Goal: Use online tool/utility: Utilize a website feature to perform a specific function

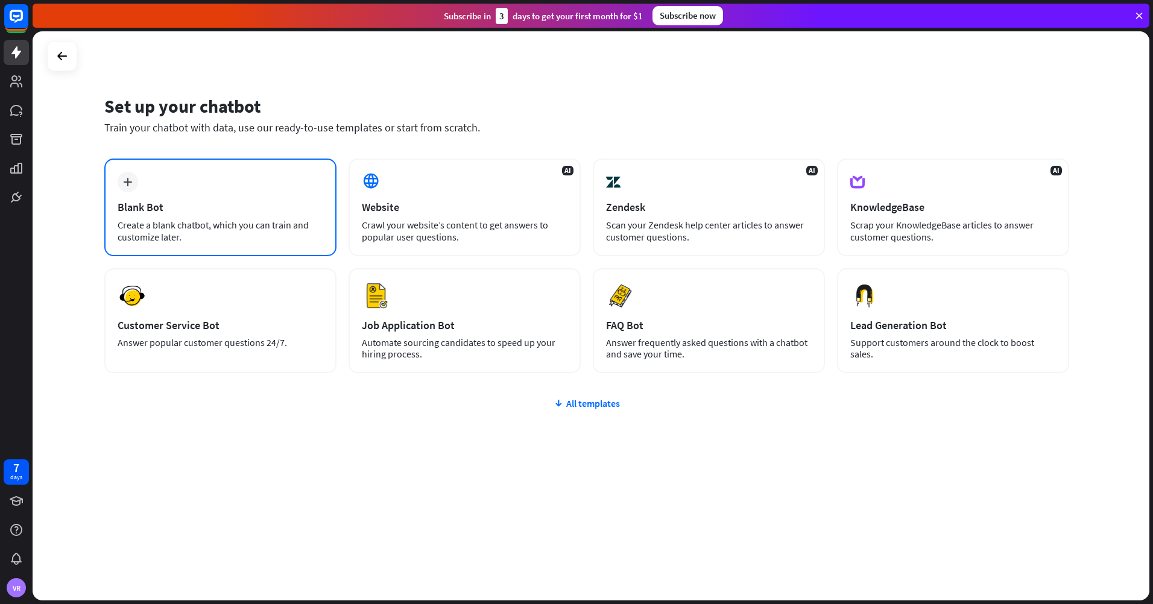
click at [216, 190] on div "plus Blank Bot Create a blank chatbot, which you can train and customize later." at bounding box center [220, 208] width 232 height 98
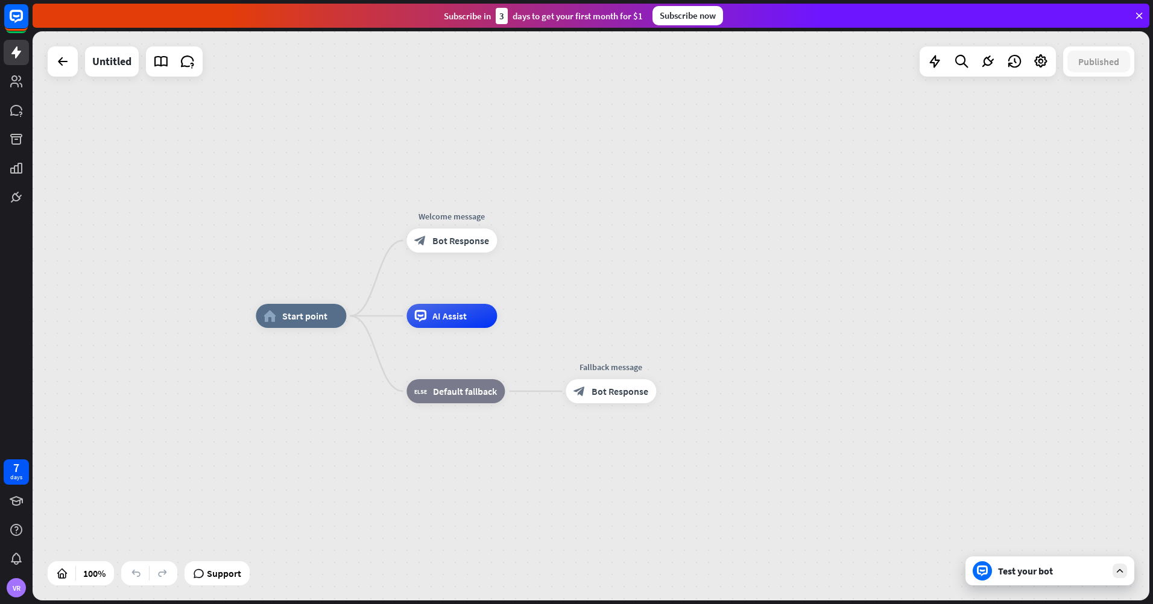
click at [1013, 577] on div "Test your bot" at bounding box center [1050, 571] width 169 height 29
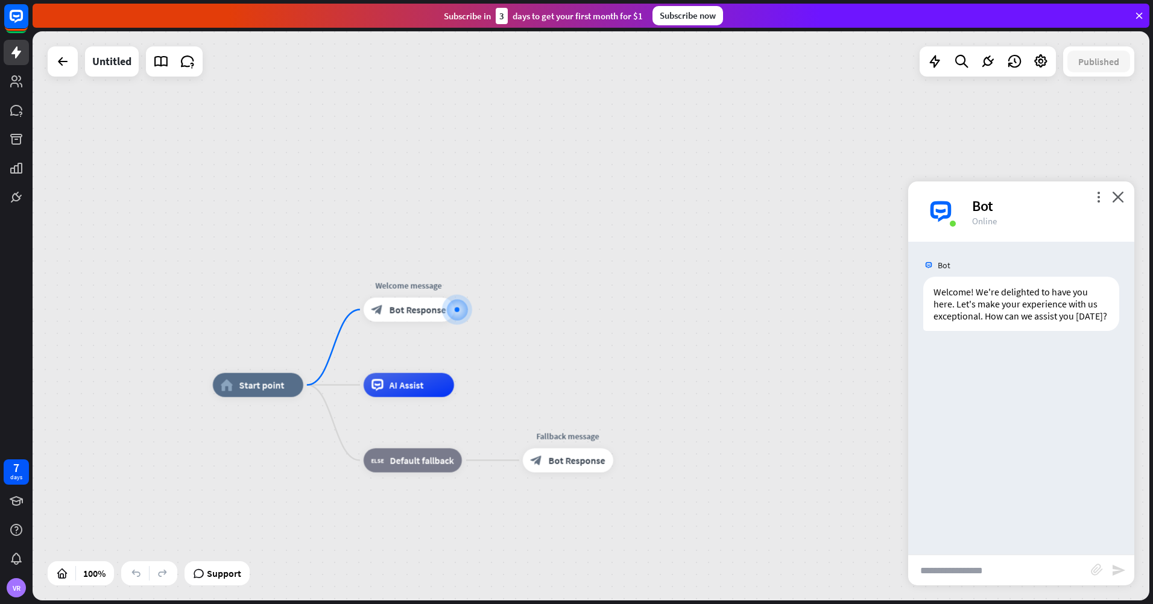
click at [982, 568] on input "text" at bounding box center [999, 570] width 183 height 30
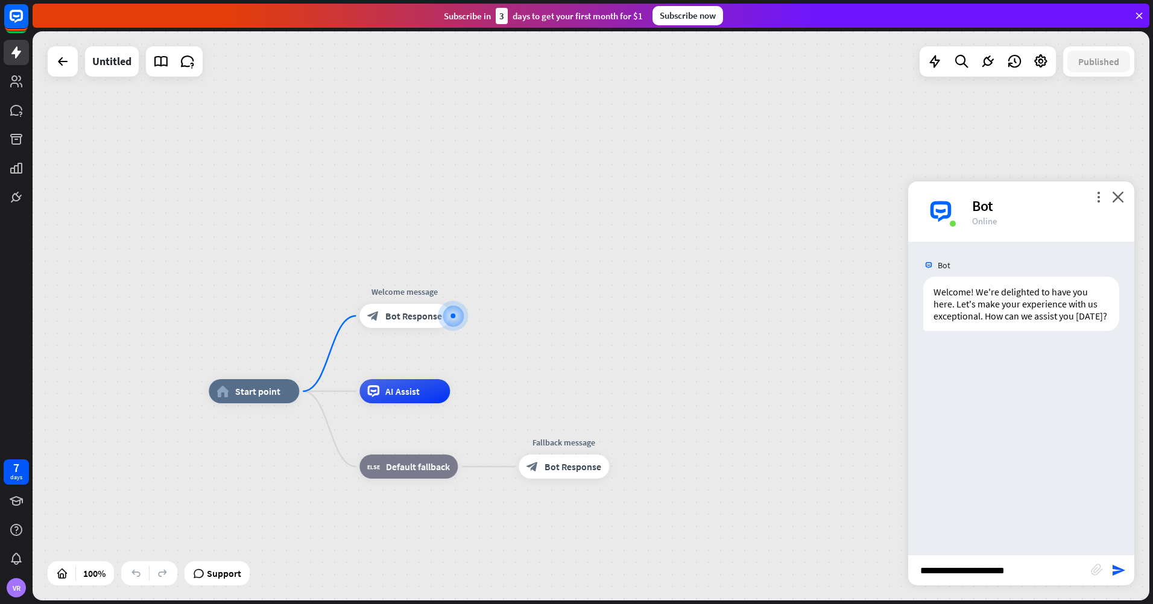
type input "**********"
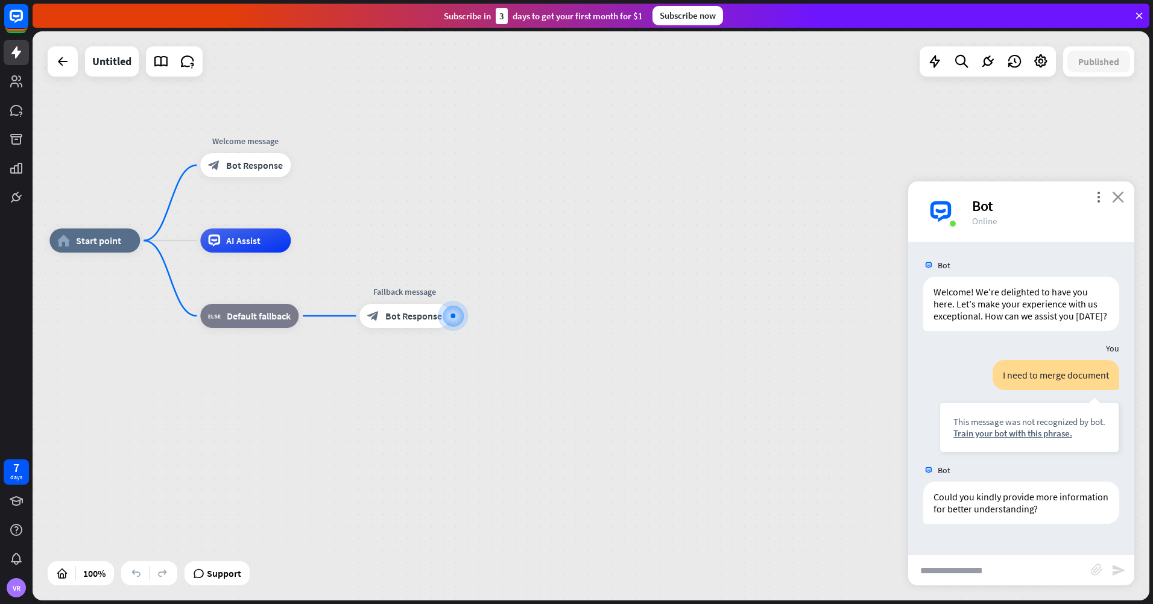
click at [1122, 202] on icon "close" at bounding box center [1118, 196] width 12 height 11
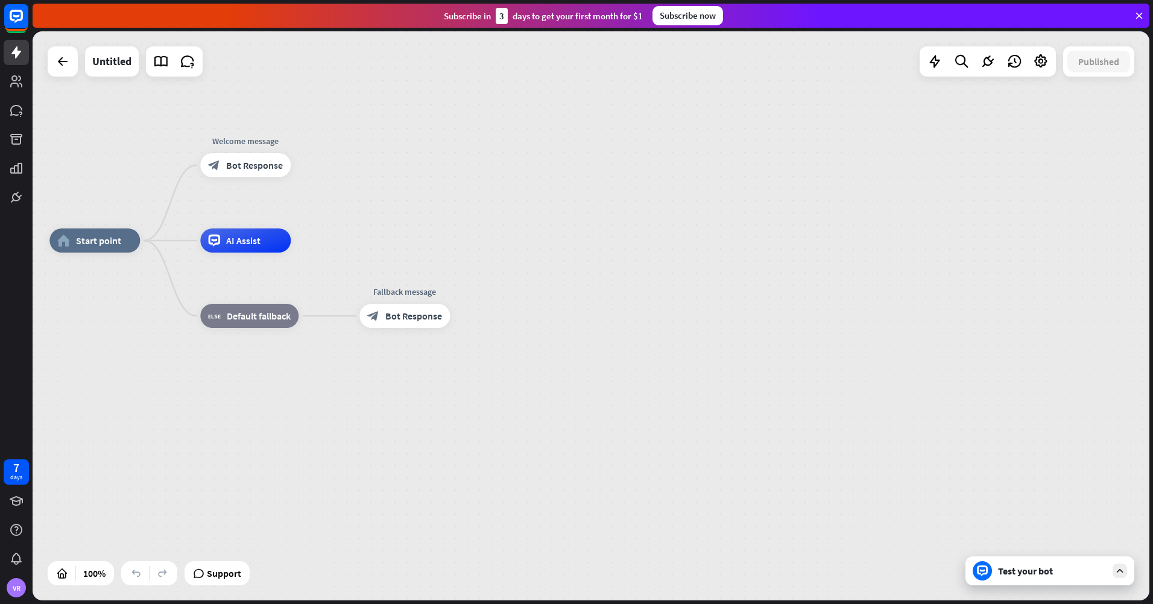
click at [68, 74] on div at bounding box center [63, 61] width 30 height 30
click at [207, 572] on div "Support" at bounding box center [216, 573] width 55 height 19
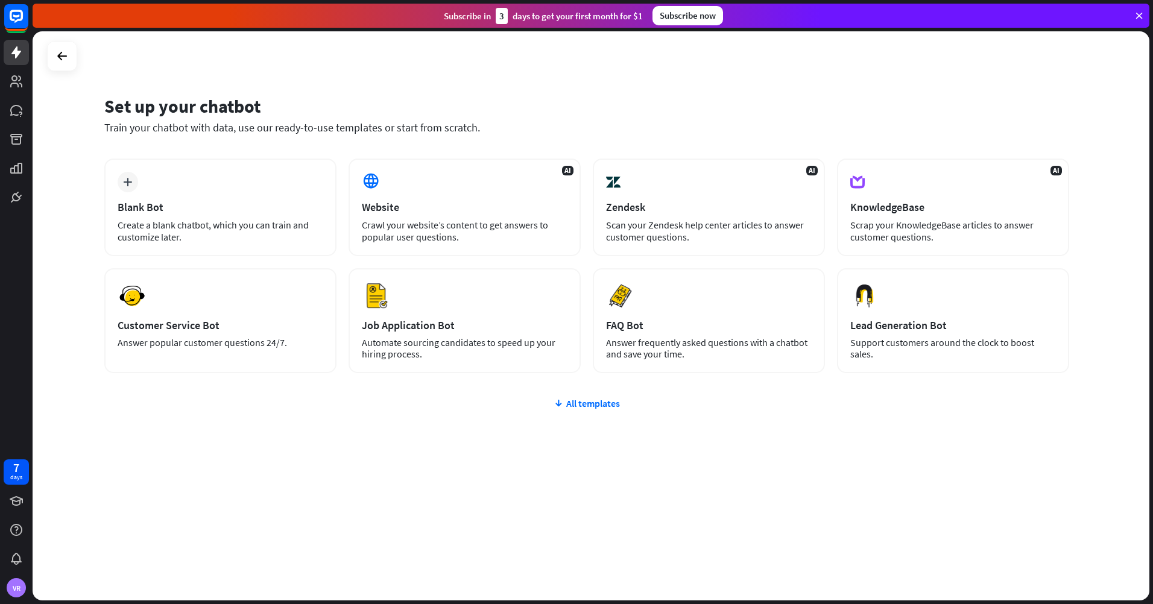
click at [1002, 115] on div "Set up your chatbot" at bounding box center [586, 106] width 965 height 23
click at [819, 553] on div "Set up your chatbot Train your chatbot with data, use our ready-to-use template…" at bounding box center [591, 315] width 1117 height 569
click at [253, 326] on div "Customer Service Bot" at bounding box center [221, 325] width 206 height 14
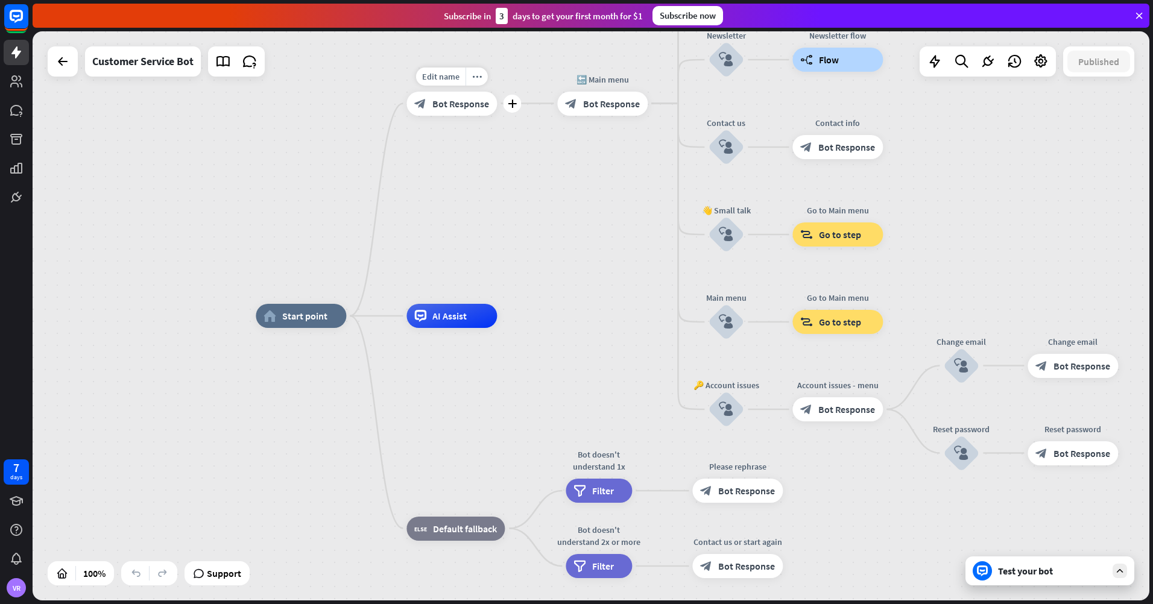
click at [435, 110] on div "block_bot_response Bot Response" at bounding box center [451, 104] width 90 height 24
